Goal: Task Accomplishment & Management: Manage account settings

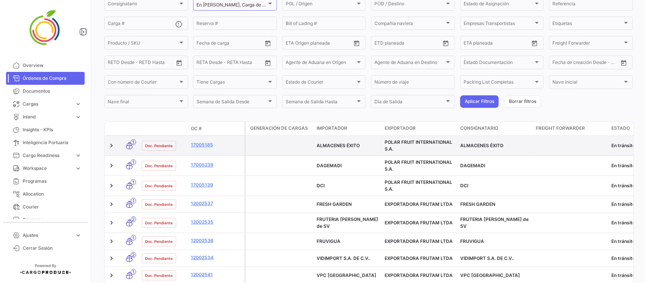
scroll to position [40, 0]
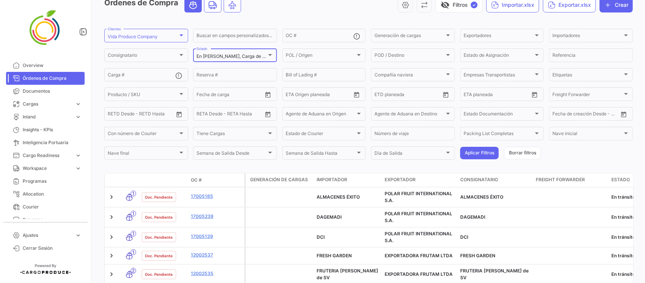
click at [248, 59] on mat-select-trigger "En [PERSON_NAME], Carga de Detalles Pendiente" at bounding box center [250, 56] width 106 height 6
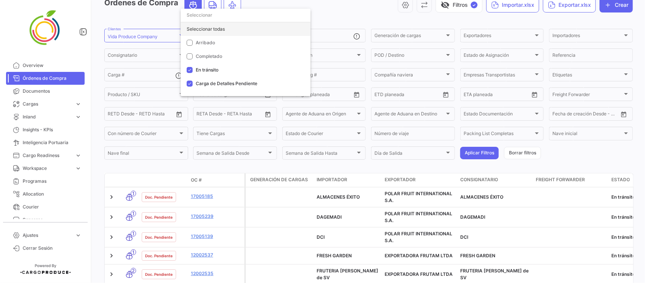
click at [219, 30] on div "Seleccionar todas" at bounding box center [246, 29] width 130 height 14
click at [340, 16] on div at bounding box center [322, 141] width 645 height 283
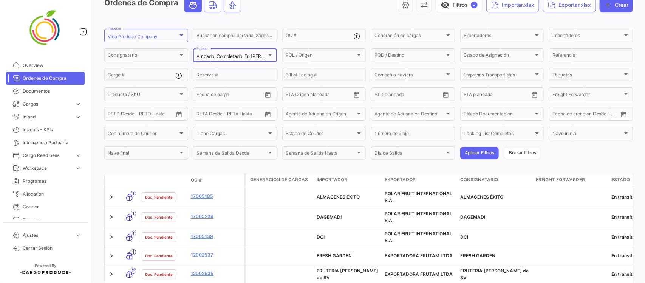
click at [261, 52] on div "Arribado, Completado, En [PERSON_NAME], Carga de Detalles Pendiente Estado" at bounding box center [235, 54] width 77 height 15
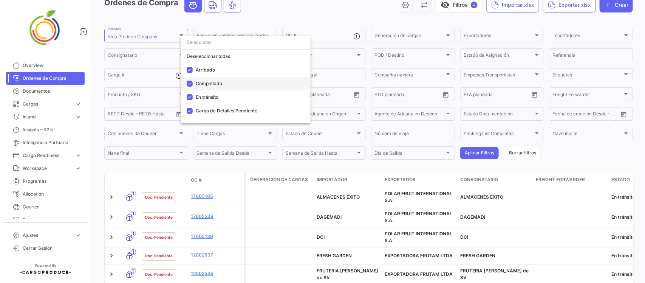
click at [216, 84] on span "Completado" at bounding box center [209, 84] width 26 height 6
click at [339, 36] on div at bounding box center [322, 141] width 645 height 283
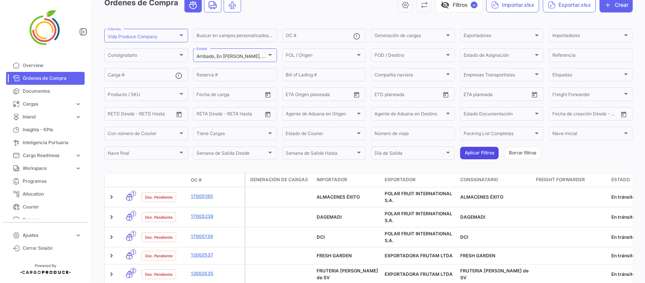
click at [471, 152] on button "Aplicar Filtros" at bounding box center [480, 153] width 39 height 12
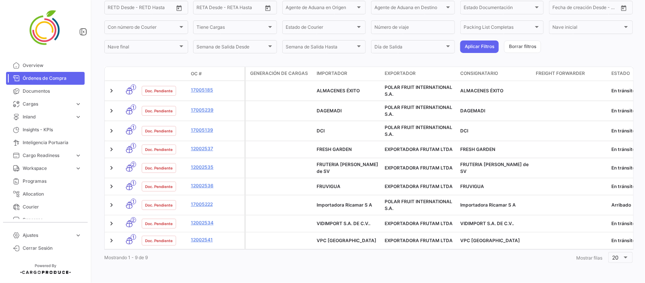
scroll to position [154, 0]
click at [40, 63] on span "Overview" at bounding box center [52, 65] width 59 height 7
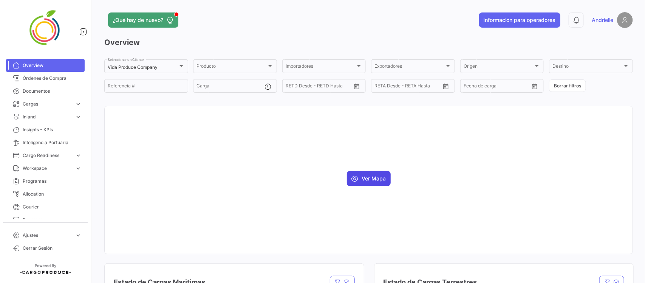
click at [375, 181] on button "Ver Mapa" at bounding box center [369, 178] width 44 height 15
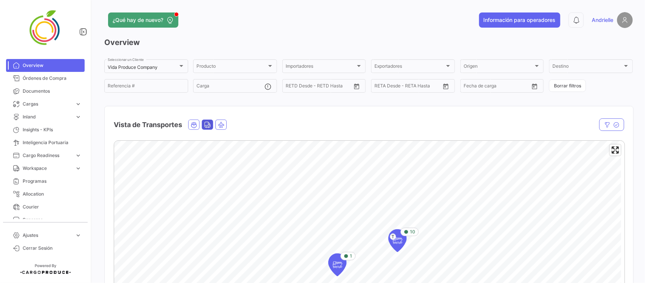
click at [208, 126] on icon "Land" at bounding box center [207, 124] width 7 height 7
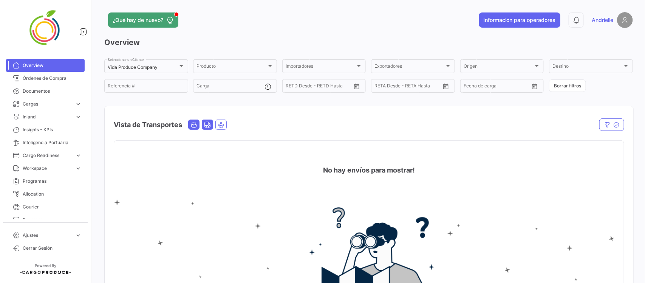
click at [193, 124] on icon "Ocean" at bounding box center [194, 124] width 7 height 7
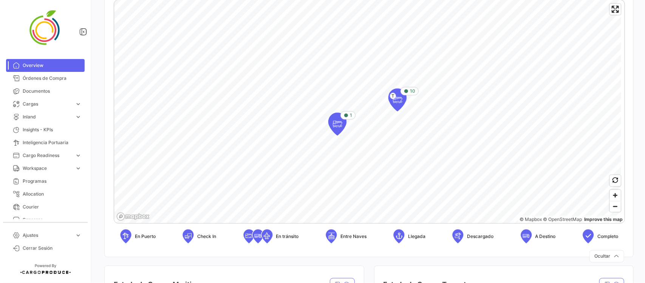
scroll to position [142, 0]
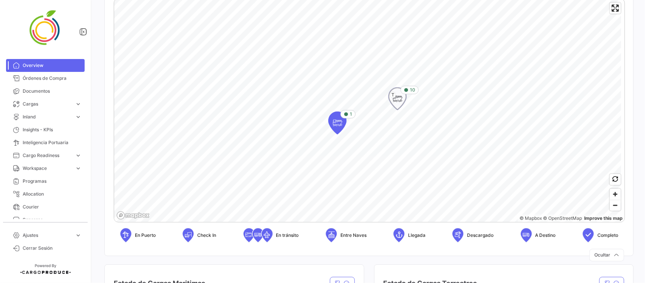
click at [395, 97] on span "T" at bounding box center [393, 95] width 6 height 6
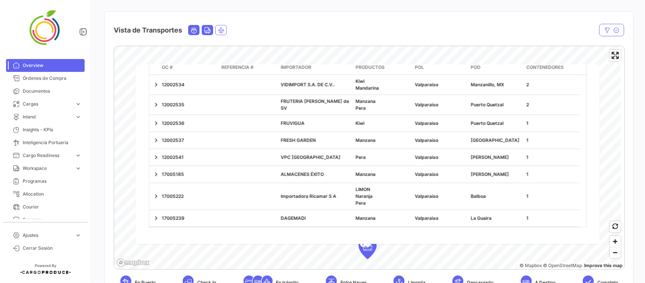
scroll to position [0, 0]
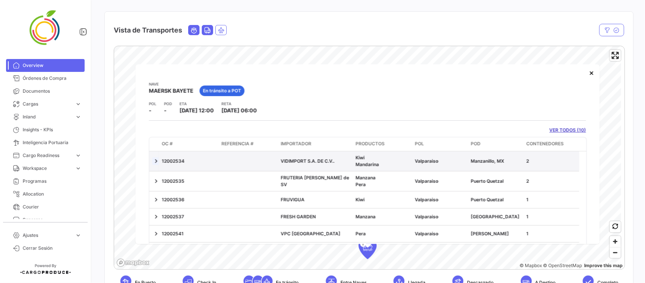
click at [156, 163] on link at bounding box center [156, 161] width 8 height 8
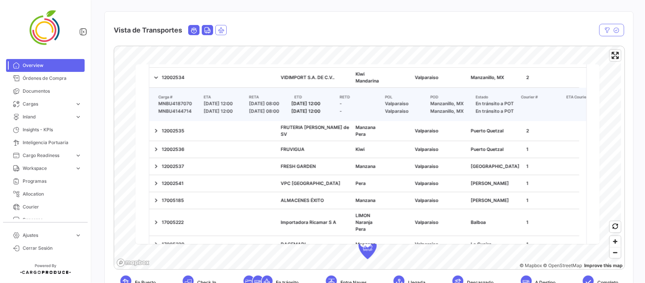
scroll to position [95, 0]
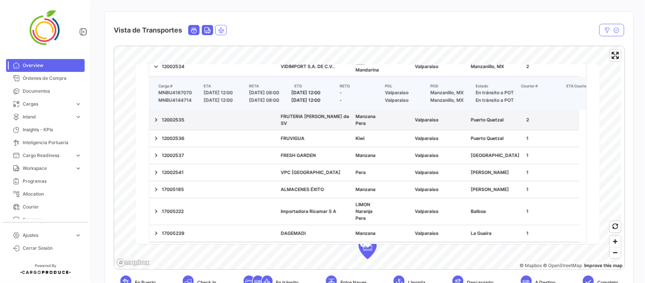
click at [163, 123] on div "12002535" at bounding box center [189, 119] width 54 height 7
click at [157, 123] on link at bounding box center [156, 120] width 8 height 8
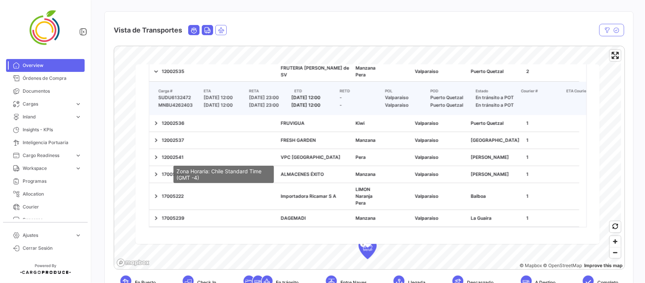
scroll to position [0, 0]
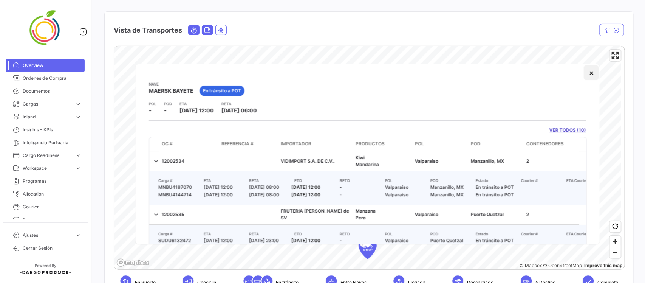
click at [585, 75] on button "×" at bounding box center [592, 72] width 15 height 15
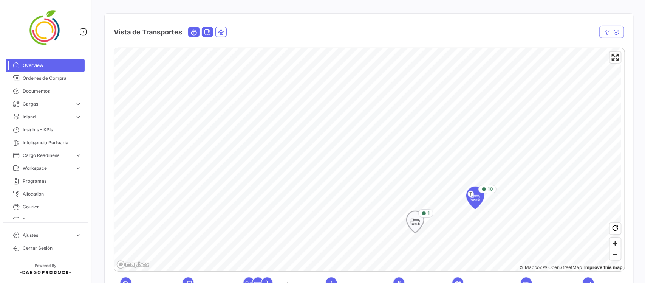
scroll to position [47, 0]
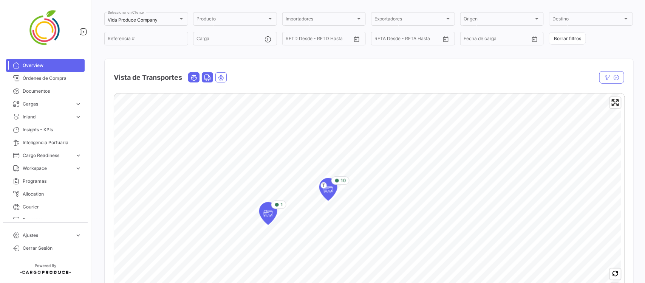
click at [229, 54] on div "Overview Vida Produce Company Seleccionar un Cliente Producto Producto Importad…" at bounding box center [368, 170] width 529 height 360
click at [251, 175] on icon "Map marker" at bounding box center [255, 174] width 11 height 16
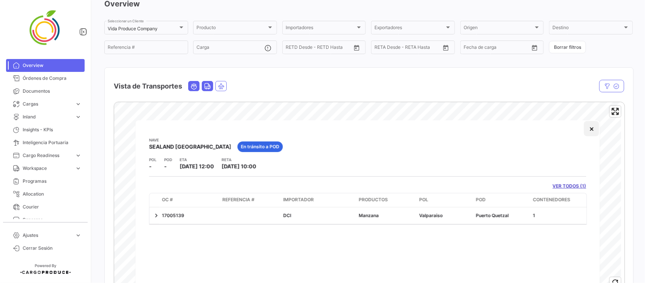
click at [593, 127] on button "×" at bounding box center [592, 128] width 15 height 15
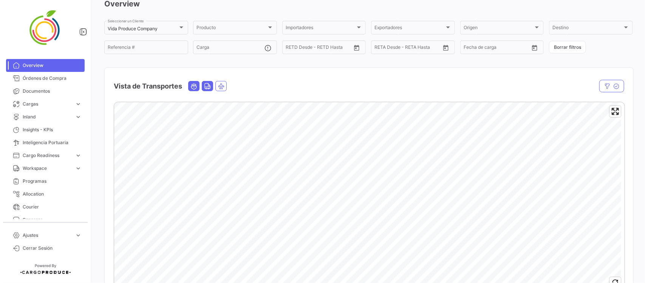
click at [408, 282] on html "Overview Órdenes de Compra Documentos Cargas expand_more Cargas Aéreas Cargas M…" at bounding box center [322, 141] width 645 height 283
click at [413, 282] on html "Overview Órdenes de Compra Documentos Cargas expand_more Cargas Aéreas Cargas M…" at bounding box center [322, 141] width 645 height 283
click at [144, 29] on mat-select-trigger "Vida Produce Company" at bounding box center [133, 29] width 50 height 6
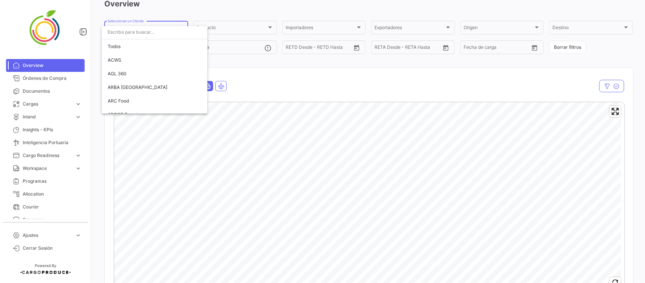
scroll to position [3215, 0]
click at [52, 76] on div at bounding box center [322, 141] width 645 height 283
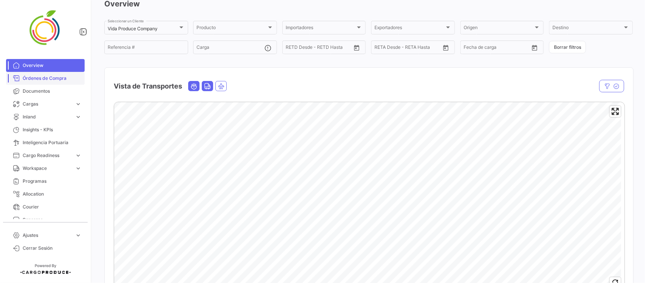
click at [62, 78] on span "Órdenes de Compra" at bounding box center [52, 78] width 59 height 7
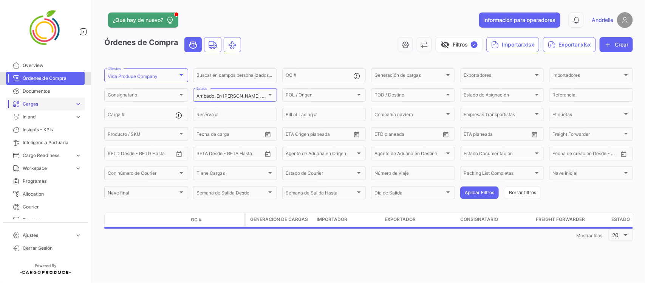
click at [42, 107] on span "Cargas" at bounding box center [47, 104] width 49 height 7
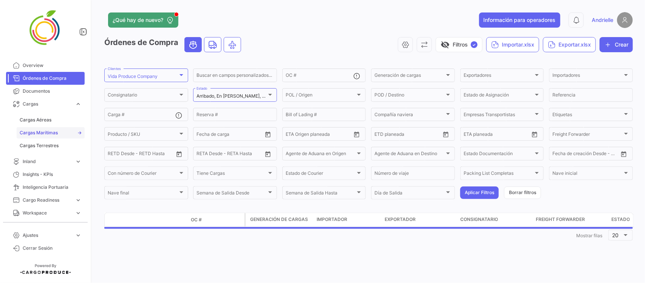
click at [44, 135] on span "Cargas Marítimas" at bounding box center [39, 132] width 38 height 7
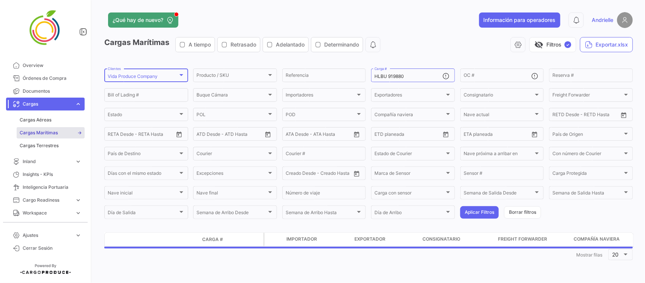
click at [161, 76] on div "Vida Produce Company" at bounding box center [143, 76] width 70 height 5
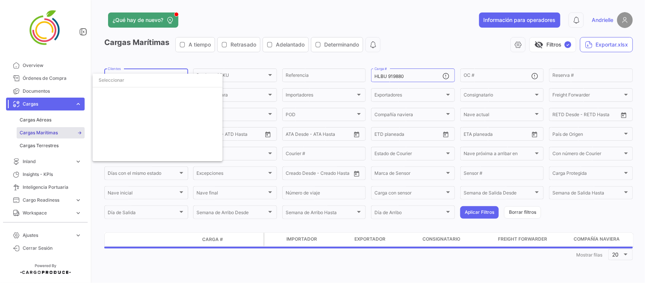
scroll to position [3215, 0]
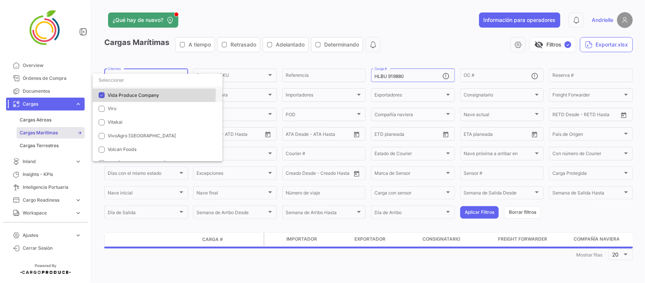
click at [113, 93] on span "Vida Produce Company" at bounding box center [133, 95] width 51 height 6
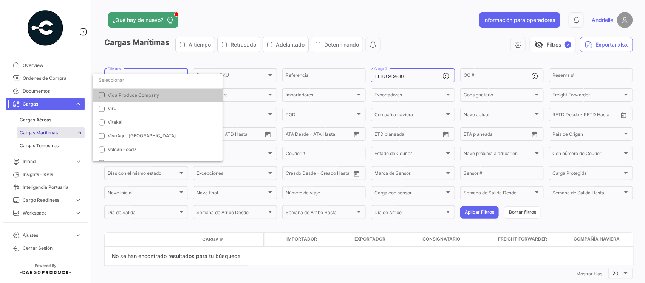
click at [110, 81] on input "dropdown search" at bounding box center [158, 80] width 130 height 14
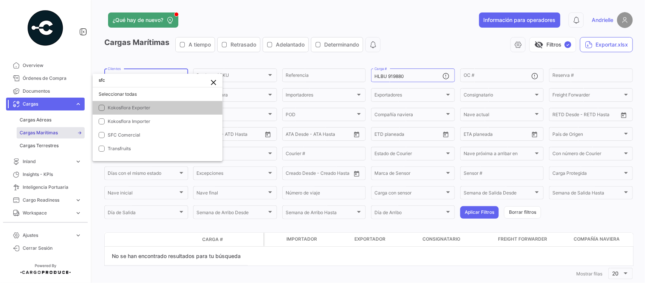
scroll to position [0, 0]
type input "sfc"
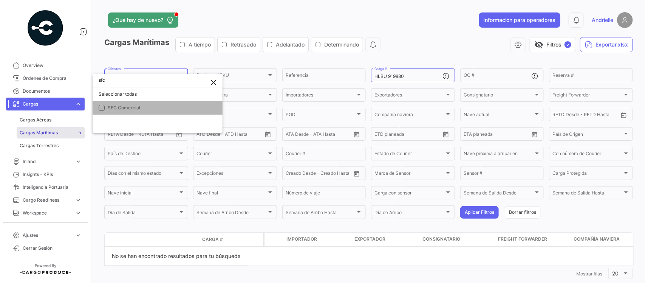
drag, startPoint x: 132, startPoint y: 107, endPoint x: 187, endPoint y: 82, distance: 60.2
click at [133, 107] on span "SFC Comercial" at bounding box center [124, 108] width 33 height 6
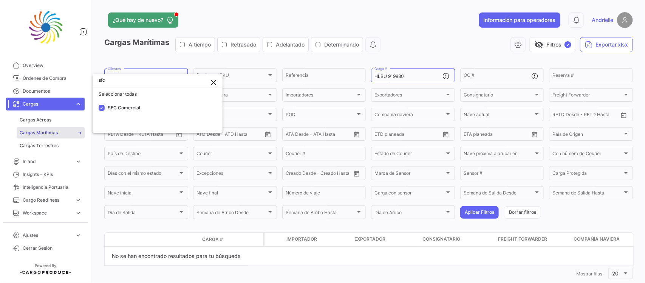
click at [226, 25] on div at bounding box center [322, 141] width 645 height 283
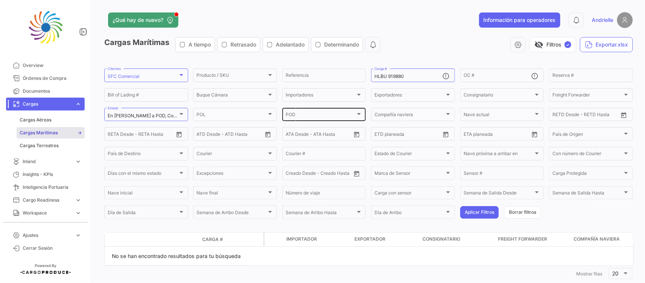
drag, startPoint x: 517, startPoint y: 214, endPoint x: 319, endPoint y: 110, distance: 223.8
click at [515, 212] on button "Borrar filtros" at bounding box center [522, 212] width 37 height 12
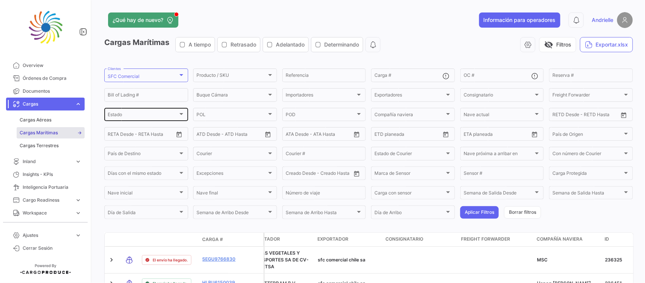
click at [148, 116] on div "Estado" at bounding box center [143, 115] width 70 height 5
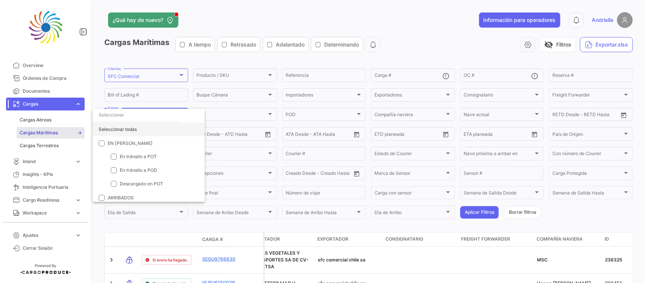
click at [133, 128] on div "Seleccionar todas" at bounding box center [149, 130] width 112 height 14
checkbox input "true"
click at [471, 214] on div at bounding box center [322, 141] width 645 height 283
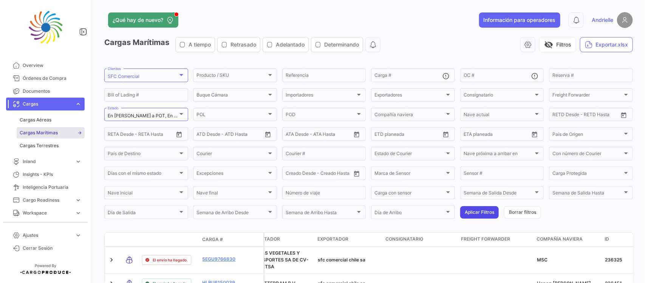
click at [471, 210] on button "Aplicar Filtros" at bounding box center [480, 212] width 39 height 12
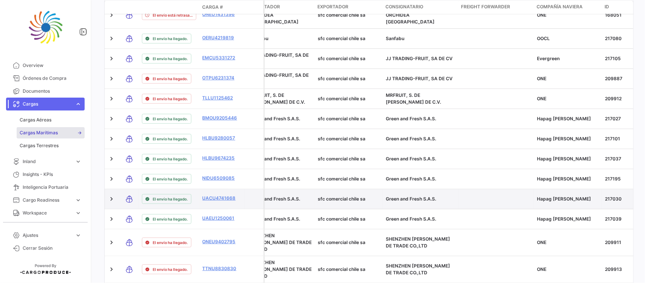
scroll to position [407, 0]
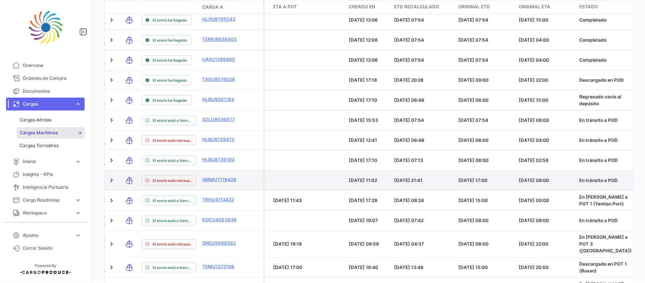
scroll to position [364, 0]
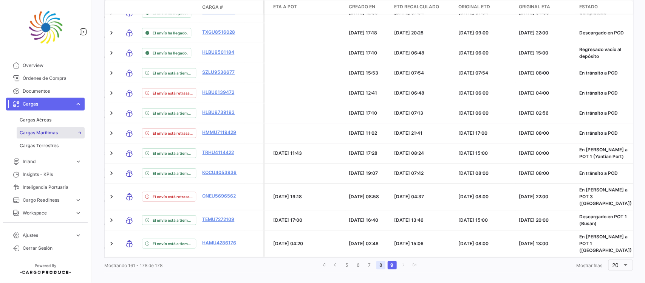
click at [378, 261] on link "8" at bounding box center [381, 265] width 9 height 8
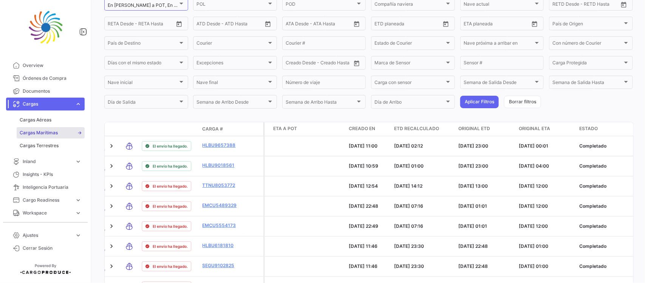
scroll to position [90, 0]
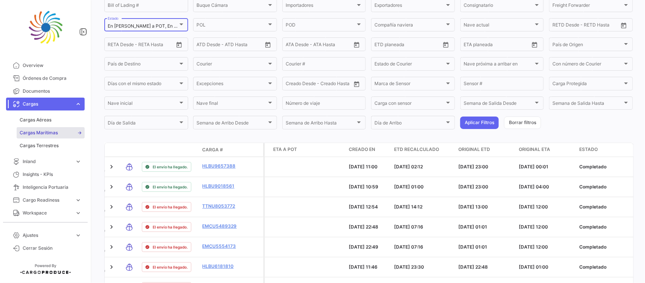
click at [171, 25] on span "En [PERSON_NAME] a POT, En [PERSON_NAME] a POD, Descargado en POT, Descargado e…" at bounding box center [257, 26] width 299 height 6
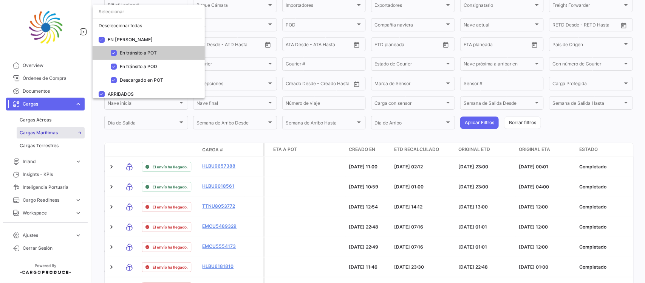
drag, startPoint x: 290, startPoint y: 180, endPoint x: 226, endPoint y: 106, distance: 98.1
click at [290, 180] on div at bounding box center [322, 141] width 645 height 283
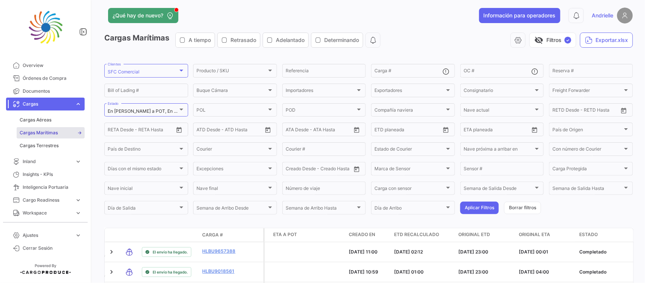
scroll to position [0, 0]
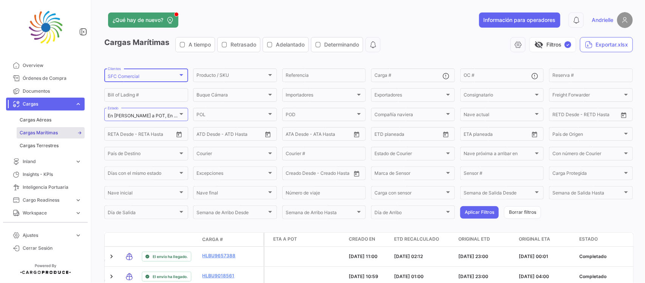
click at [155, 78] on div "SFC Comercial" at bounding box center [143, 76] width 70 height 5
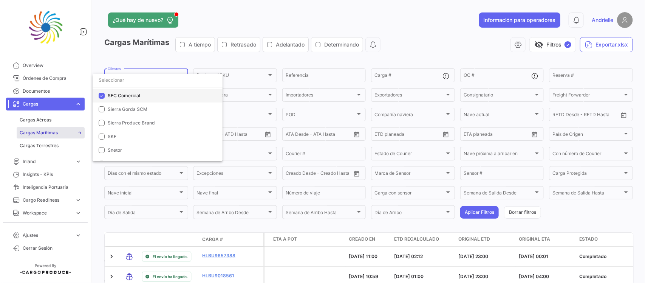
click at [134, 96] on span "SFC Comercial" at bounding box center [124, 96] width 33 height 6
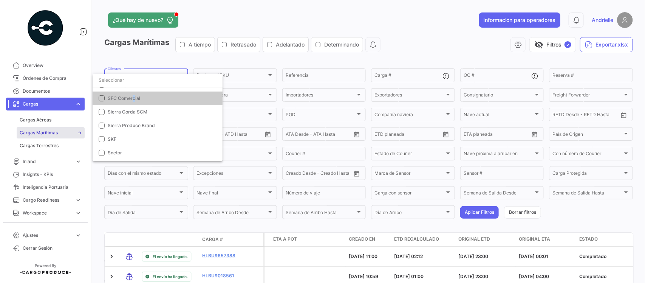
click at [138, 83] on input "dropdown search" at bounding box center [158, 80] width 130 height 14
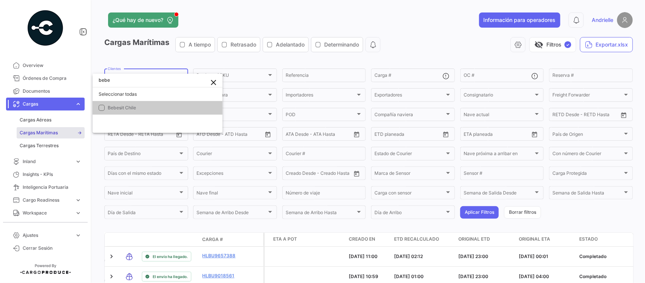
scroll to position [0, 0]
type input "bebe"
click at [146, 105] on span "Bebesit Chile" at bounding box center [162, 107] width 109 height 7
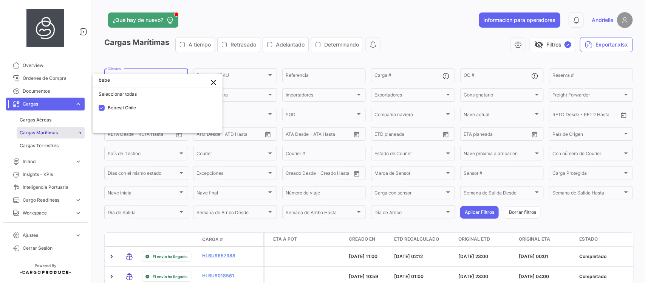
click at [265, 55] on div at bounding box center [322, 141] width 645 height 283
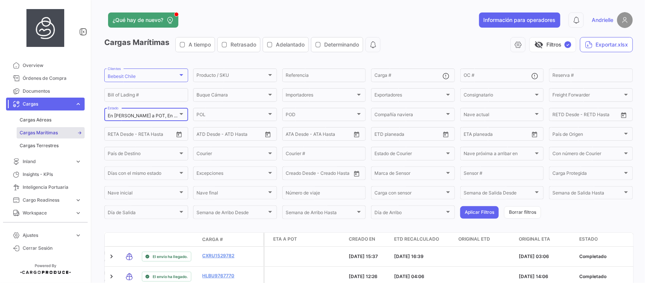
click at [178, 114] on div at bounding box center [181, 114] width 7 height 6
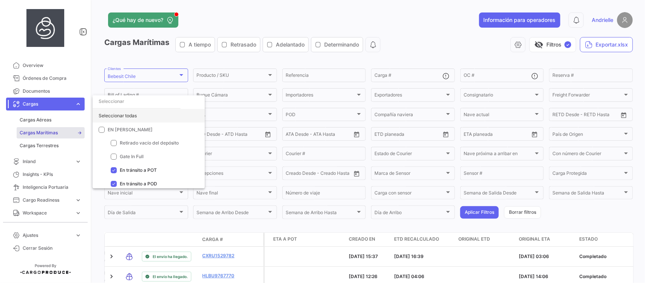
click at [119, 115] on div "Seleccionar todas" at bounding box center [149, 116] width 112 height 14
checkbox input "true"
click at [318, 17] on div at bounding box center [322, 141] width 645 height 283
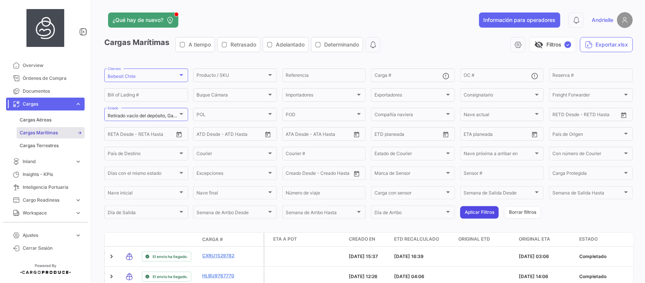
click at [479, 212] on button "Aplicar Filtros" at bounding box center [480, 212] width 39 height 12
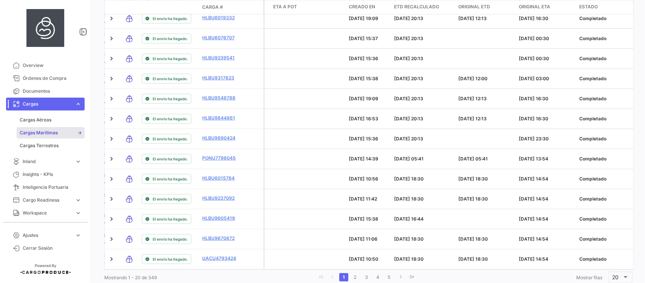
scroll to position [407, 0]
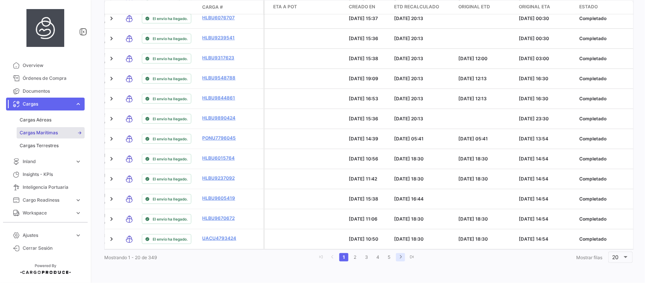
drag, startPoint x: 407, startPoint y: 256, endPoint x: 407, endPoint y: 260, distance: 4.6
click at [408, 256] on link "go to last page" at bounding box center [412, 257] width 9 height 8
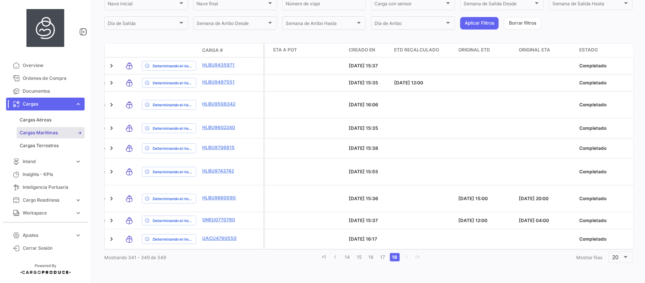
scroll to position [206, 0]
click at [381, 257] on link "17" at bounding box center [382, 257] width 9 height 8
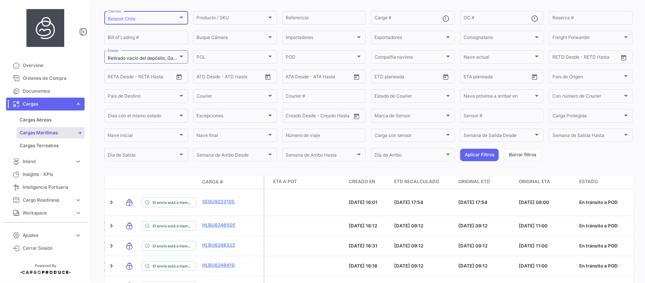
scroll to position [0, 0]
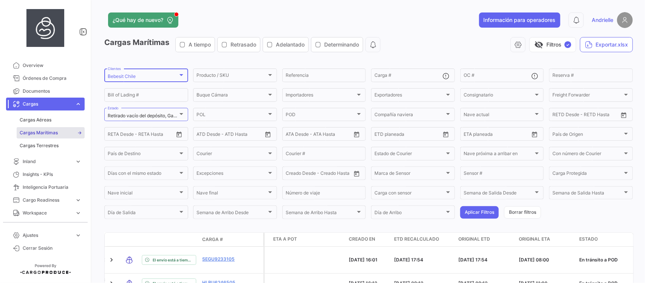
click at [143, 74] on div "Bebesit Chile" at bounding box center [143, 76] width 70 height 5
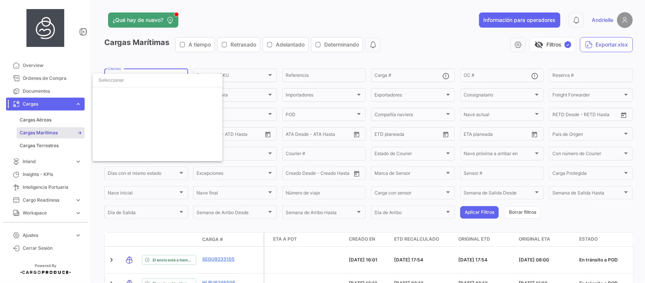
scroll to position [560, 0]
click at [114, 91] on mat-option "Bebesit Chile" at bounding box center [158, 95] width 130 height 14
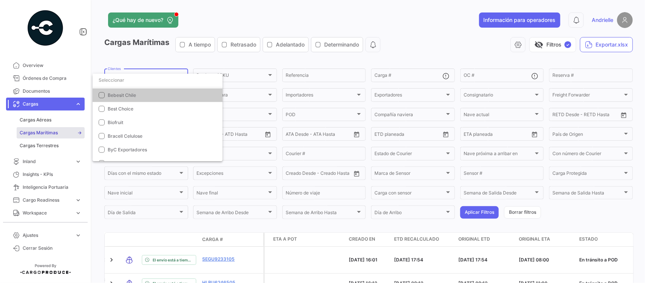
click at [119, 80] on input "dropdown search" at bounding box center [158, 80] width 130 height 14
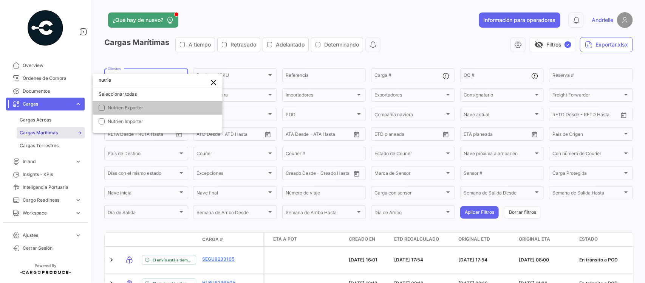
scroll to position [0, 0]
type input "nutrien"
click at [136, 105] on span "Nutrien Exporter" at bounding box center [126, 108] width 36 height 6
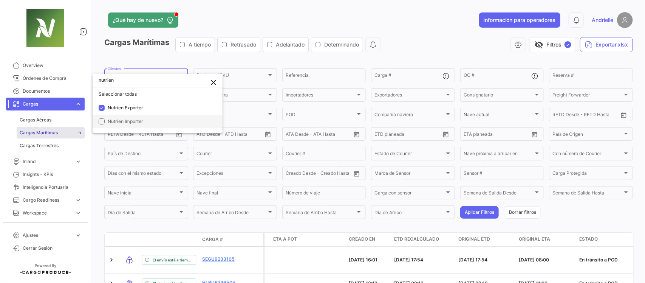
click at [133, 120] on span "Nutrien Importer" at bounding box center [126, 121] width 36 height 6
click at [253, 64] on div at bounding box center [322, 141] width 645 height 283
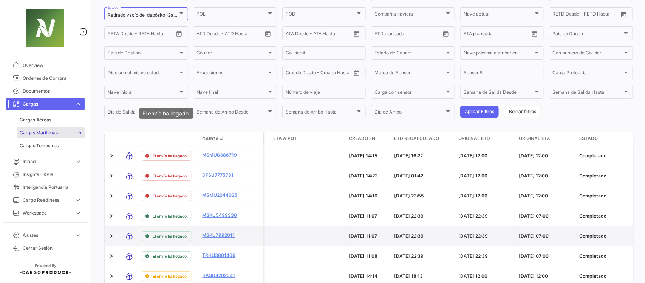
scroll to position [17, 0]
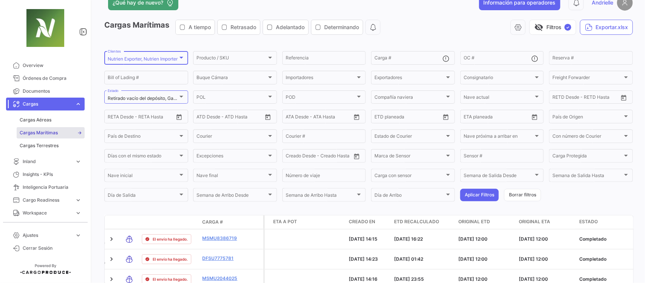
click at [147, 57] on mat-select-trigger "Nutrien Exporter, Nutrien Importer" at bounding box center [143, 59] width 70 height 6
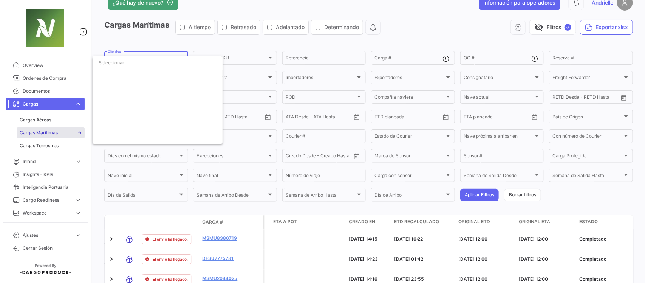
scroll to position [2226, 0]
click at [112, 75] on span "Nutrien Exporter" at bounding box center [126, 78] width 36 height 6
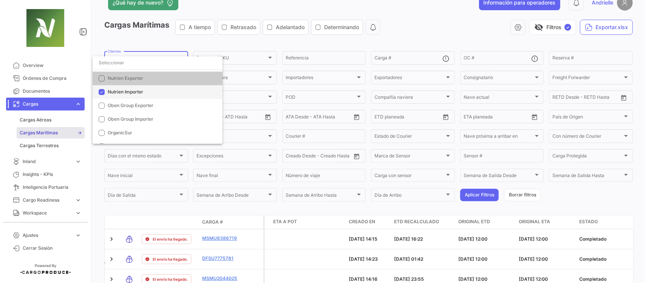
click at [122, 93] on span "Nutrien Importer" at bounding box center [126, 92] width 36 height 6
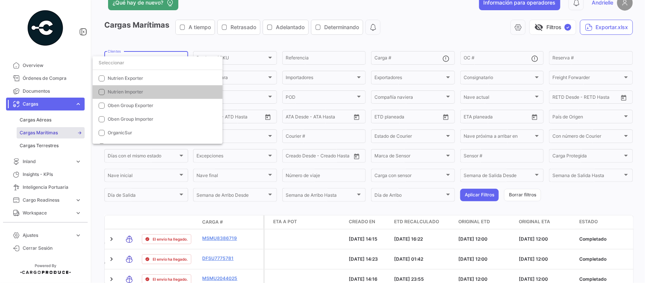
click at [129, 64] on input "dropdown search" at bounding box center [158, 63] width 130 height 14
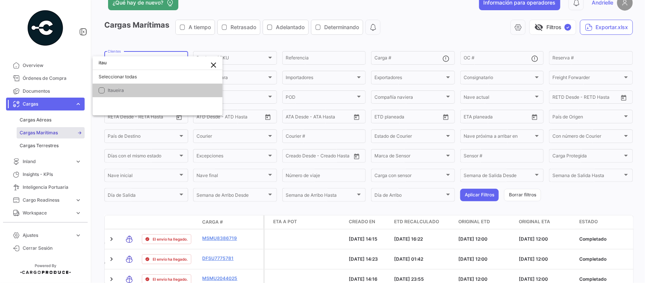
type input "itau"
click at [128, 94] on mat-option "Itaueira" at bounding box center [158, 91] width 130 height 14
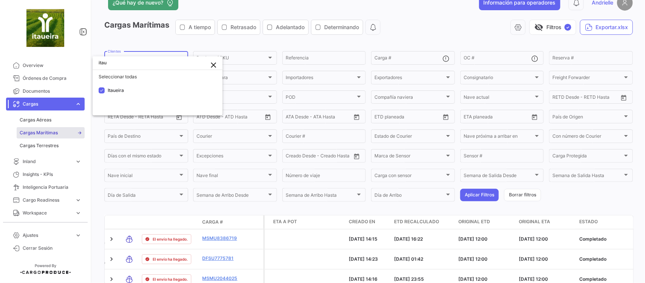
click at [269, 39] on div at bounding box center [322, 141] width 645 height 283
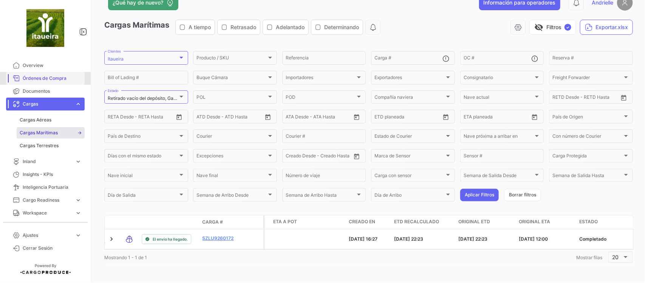
click at [47, 80] on span "Órdenes de Compra" at bounding box center [52, 78] width 59 height 7
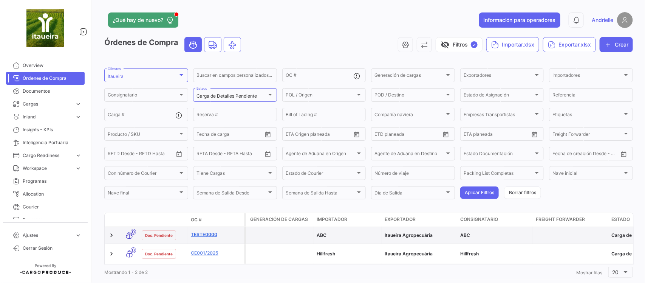
click at [202, 234] on link "teste0000" at bounding box center [216, 234] width 51 height 7
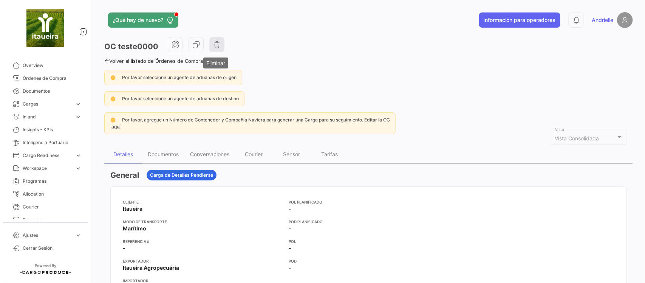
click at [220, 48] on icon "button" at bounding box center [217, 45] width 8 height 8
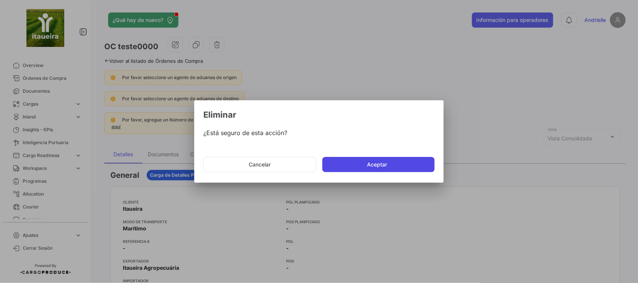
click at [360, 163] on button "Aceptar" at bounding box center [379, 164] width 112 height 15
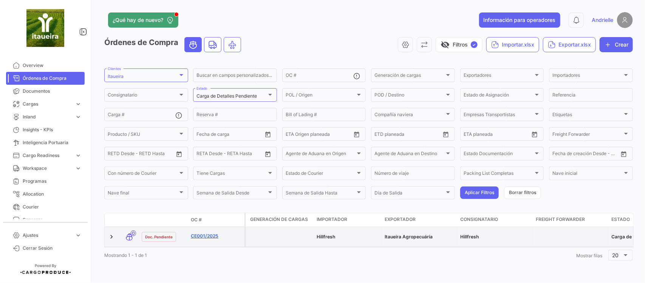
click at [199, 235] on link "CE001/2025" at bounding box center [216, 236] width 51 height 7
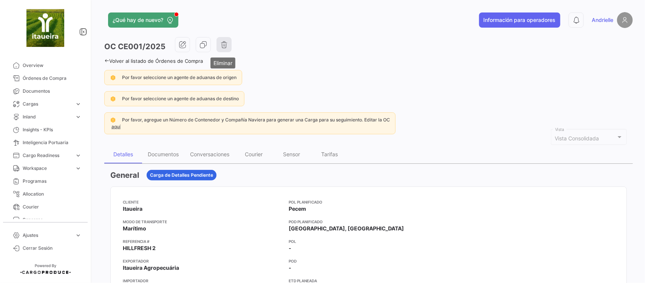
click at [226, 44] on icon "button" at bounding box center [224, 45] width 8 height 8
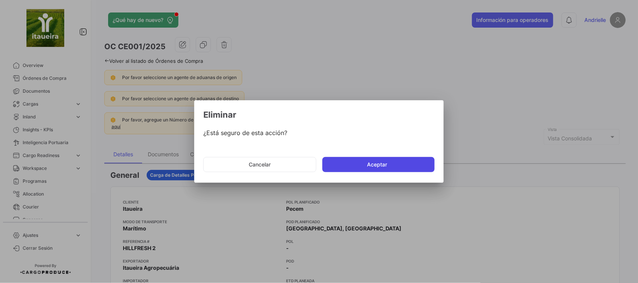
click at [360, 164] on button "Aceptar" at bounding box center [379, 164] width 112 height 15
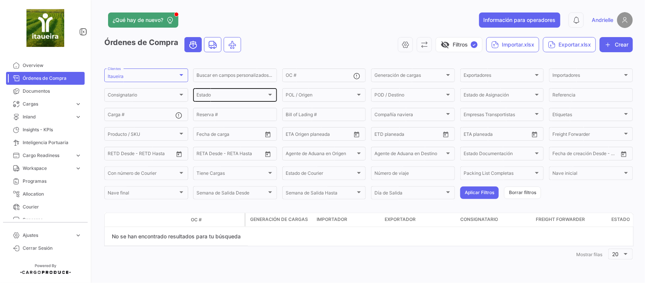
click at [220, 94] on div "Estado" at bounding box center [232, 95] width 70 height 5
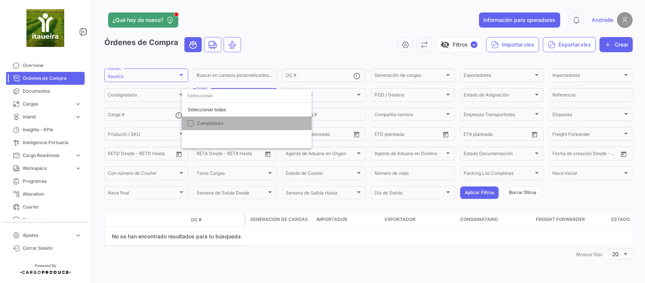
click at [217, 122] on span "Completado" at bounding box center [210, 123] width 26 height 6
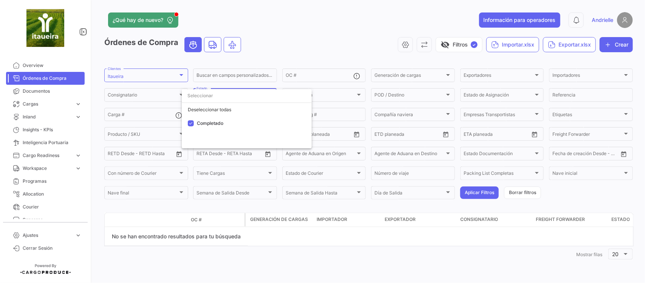
click at [290, 42] on div at bounding box center [322, 141] width 645 height 283
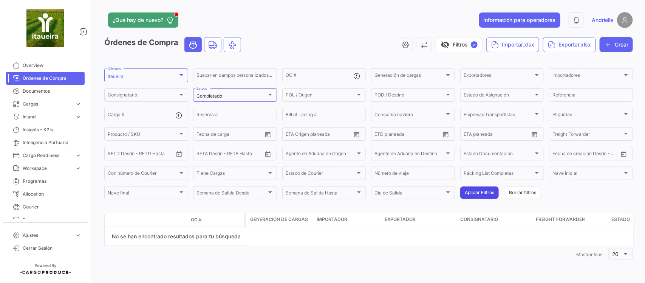
drag, startPoint x: 469, startPoint y: 186, endPoint x: 469, endPoint y: 191, distance: 5.7
click at [469, 190] on form "Itaueira Clientes Buscar en [PERSON_NAME] personalizados... OC # Generación [PE…" at bounding box center [368, 133] width 529 height 133
click at [469, 191] on button "Aplicar Filtros" at bounding box center [480, 192] width 39 height 12
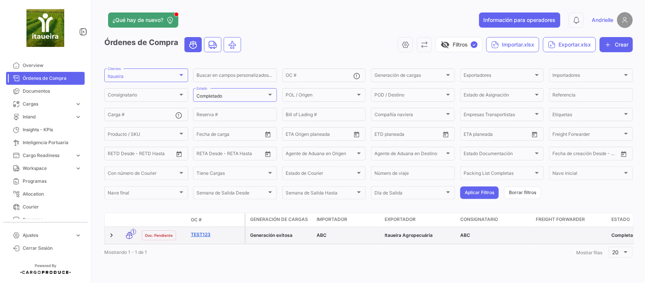
click at [195, 233] on link "Test123" at bounding box center [216, 234] width 51 height 7
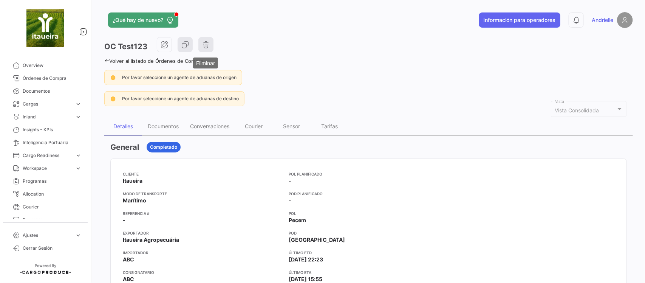
click at [205, 43] on icon "button" at bounding box center [206, 45] width 8 height 8
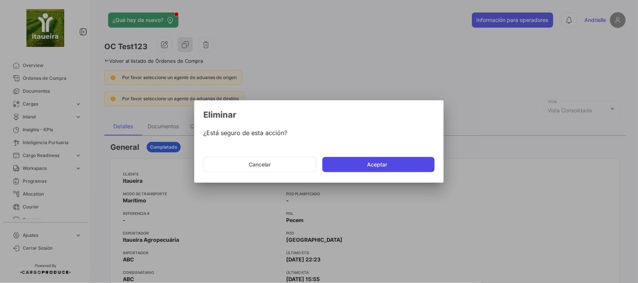
click at [352, 159] on button "Aceptar" at bounding box center [379, 164] width 112 height 15
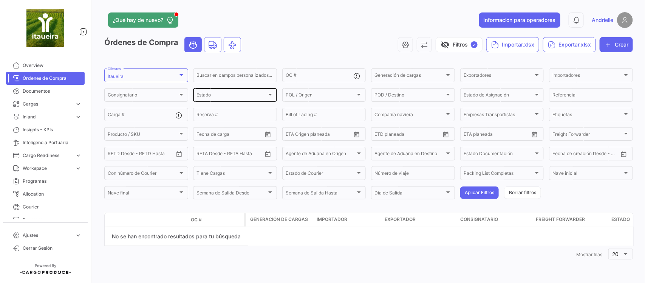
drag, startPoint x: 221, startPoint y: 86, endPoint x: 232, endPoint y: 96, distance: 14.7
click at [222, 87] on form "Itaueira Clientes Buscar en [PERSON_NAME] personalizados... OC # Generación [PE…" at bounding box center [368, 133] width 529 height 133
click at [232, 96] on div "Estado" at bounding box center [232, 95] width 70 height 5
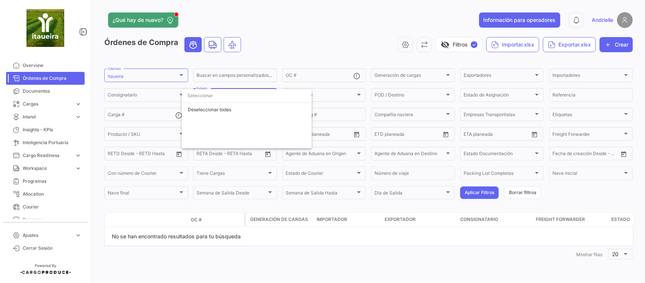
click at [271, 48] on div at bounding box center [322, 141] width 645 height 283
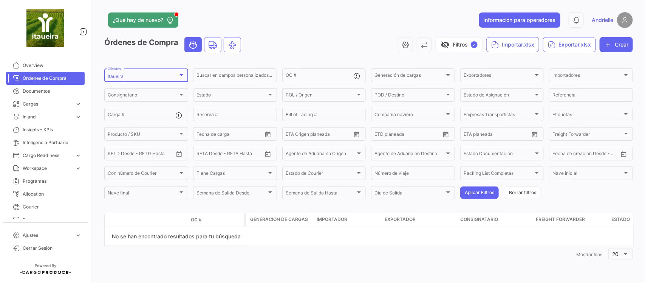
click at [116, 74] on mat-select-trigger "Itaueira" at bounding box center [116, 76] width 16 height 6
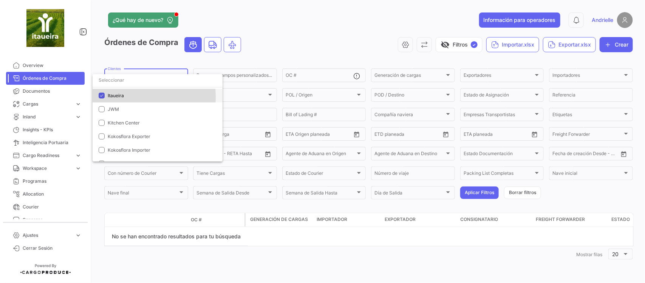
click at [116, 96] on span "Itaueira" at bounding box center [116, 96] width 16 height 6
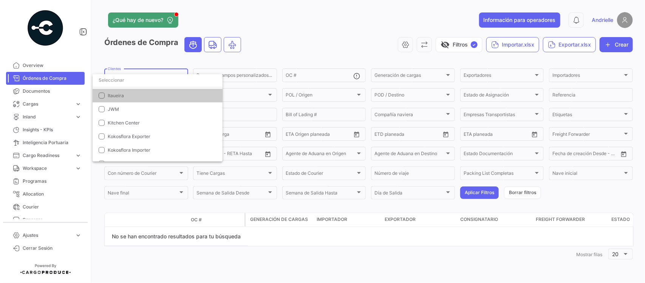
click at [121, 78] on input "dropdown search" at bounding box center [158, 80] width 130 height 14
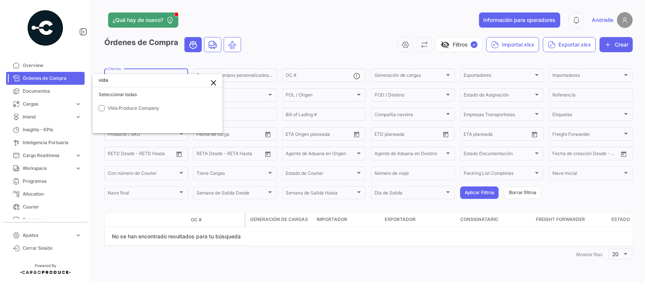
scroll to position [0, 0]
type input "vida"
drag, startPoint x: 161, startPoint y: 109, endPoint x: 244, endPoint y: 63, distance: 94.9
click at [162, 108] on span "Vida Produce Company" at bounding box center [162, 108] width 109 height 7
click at [293, 42] on div at bounding box center [322, 141] width 645 height 283
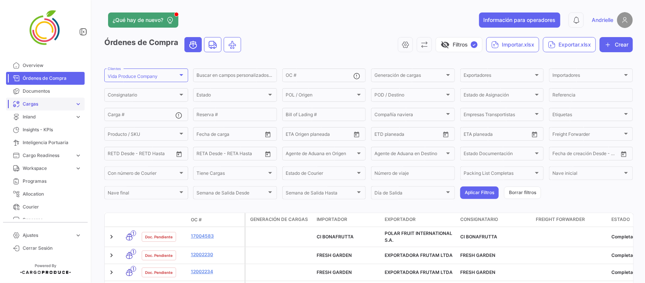
click at [51, 101] on span "Cargas" at bounding box center [47, 104] width 49 height 7
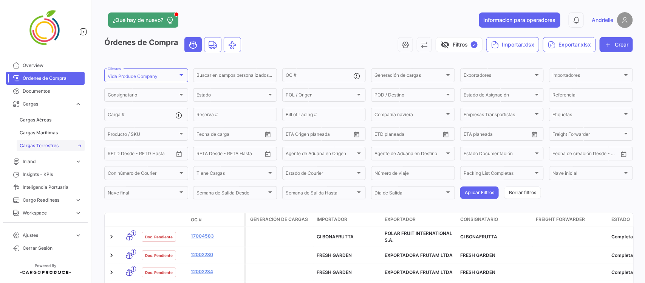
click at [43, 144] on span "Cargas Terrestres" at bounding box center [39, 145] width 39 height 7
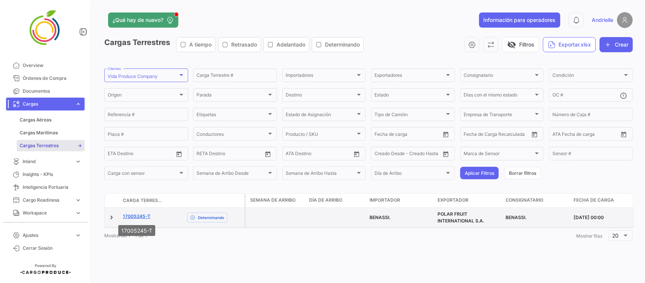
click at [137, 216] on link "17005245-T" at bounding box center [137, 216] width 28 height 7
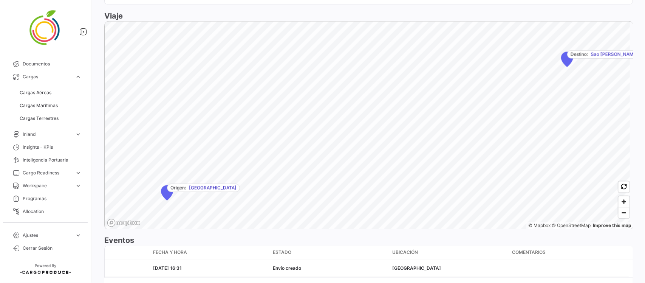
scroll to position [518, 0]
